Goal: Information Seeking & Learning: Learn about a topic

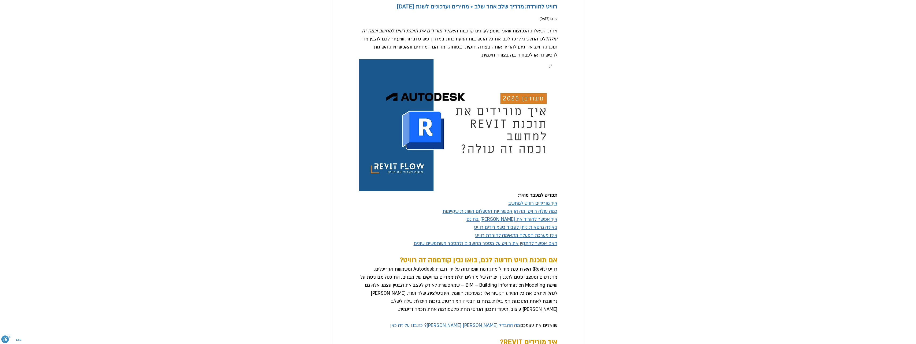
scroll to position [80, 0]
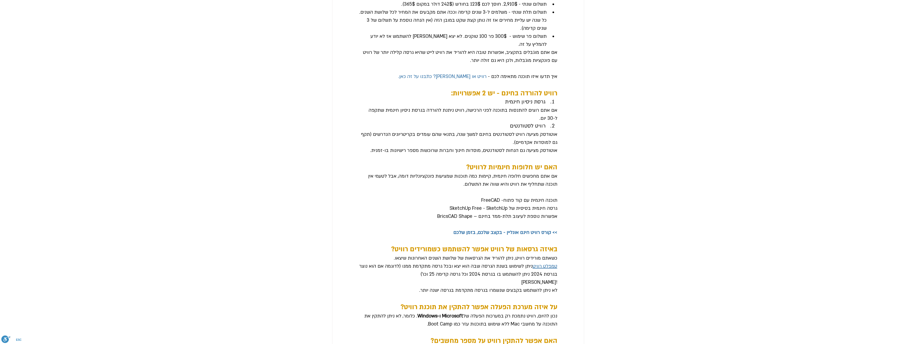
scroll to position [711, 0]
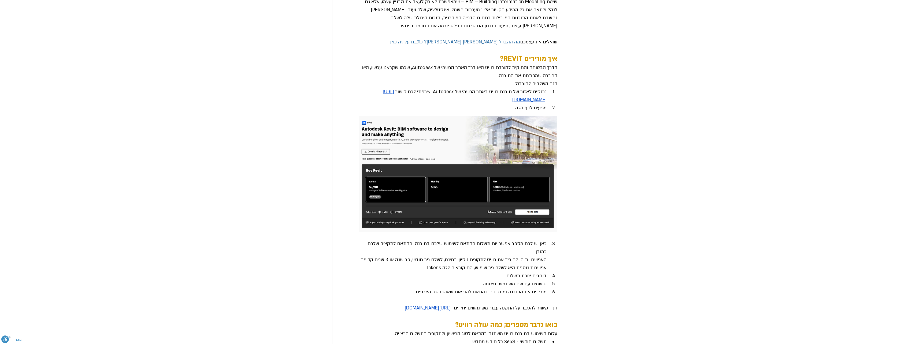
scroll to position [362, 0]
